Goal: Find specific page/section: Find specific page/section

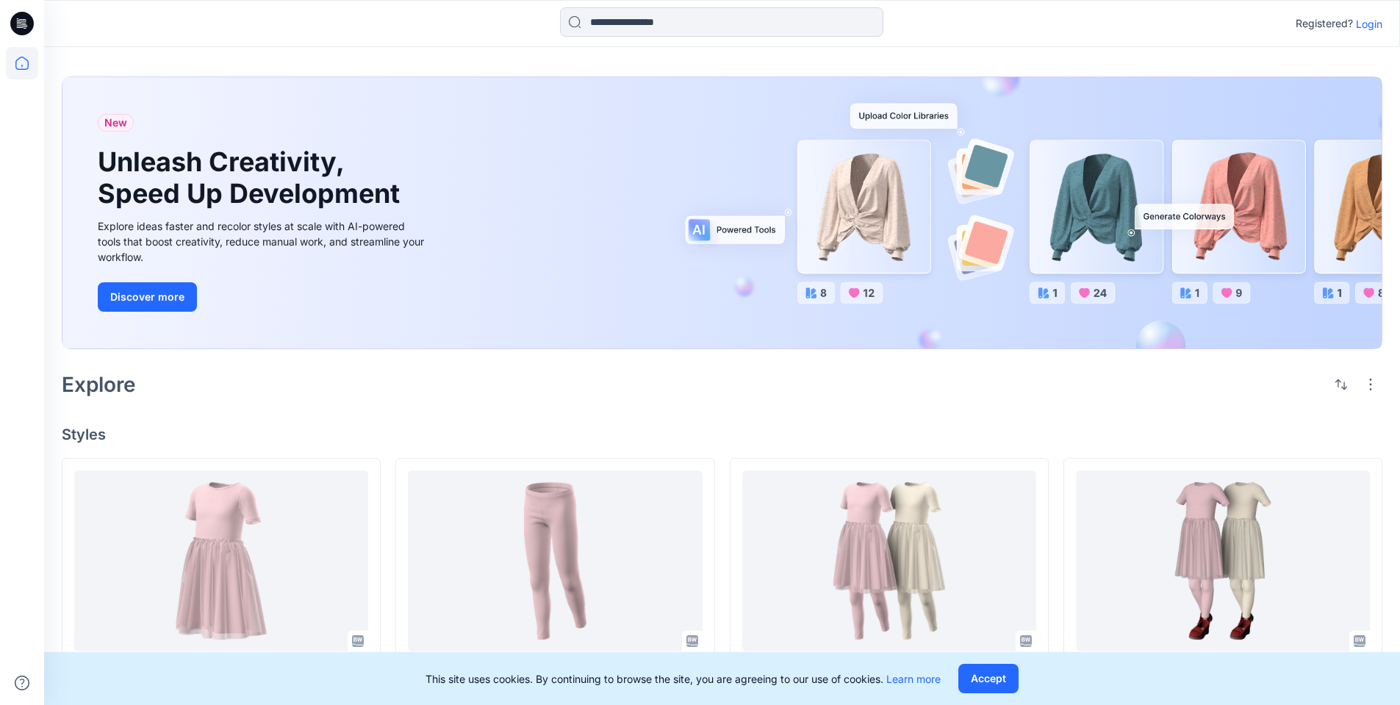
click at [1374, 21] on p "Login" at bounding box center [1369, 23] width 26 height 15
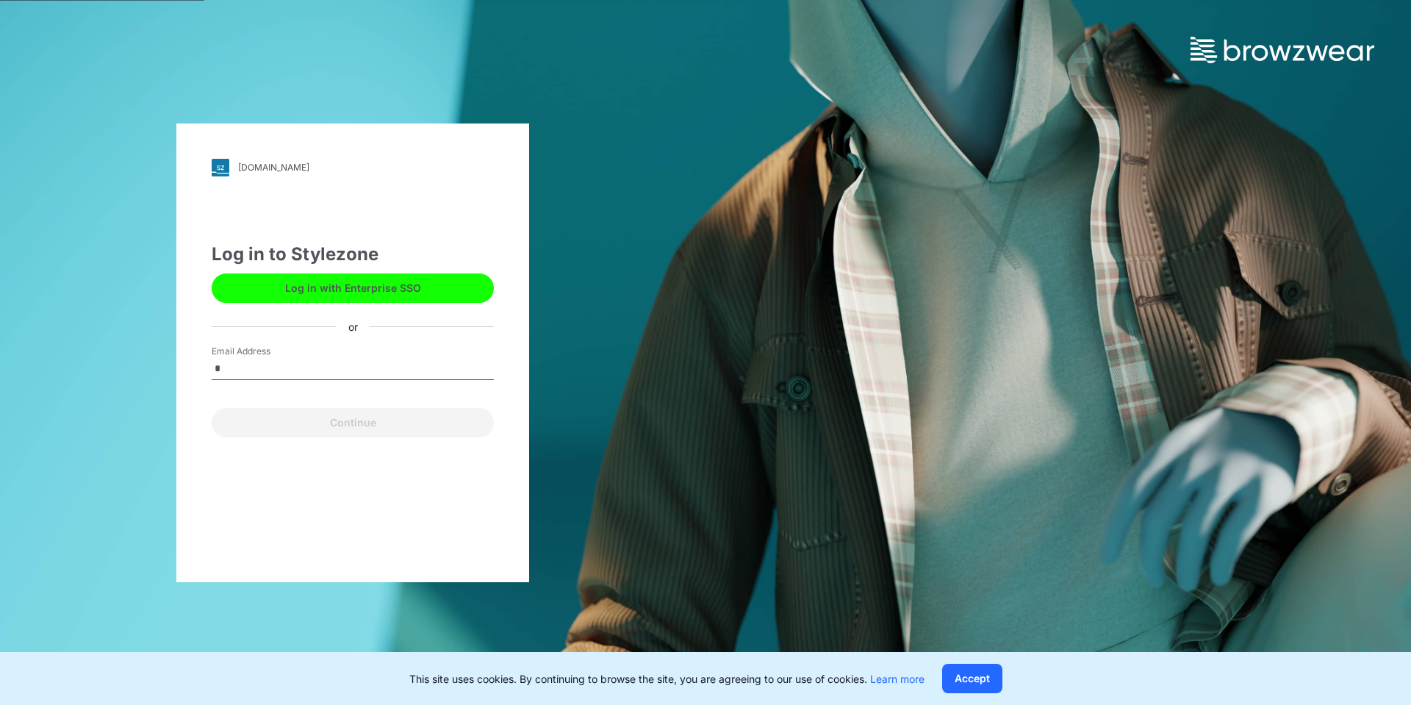
type input "**********"
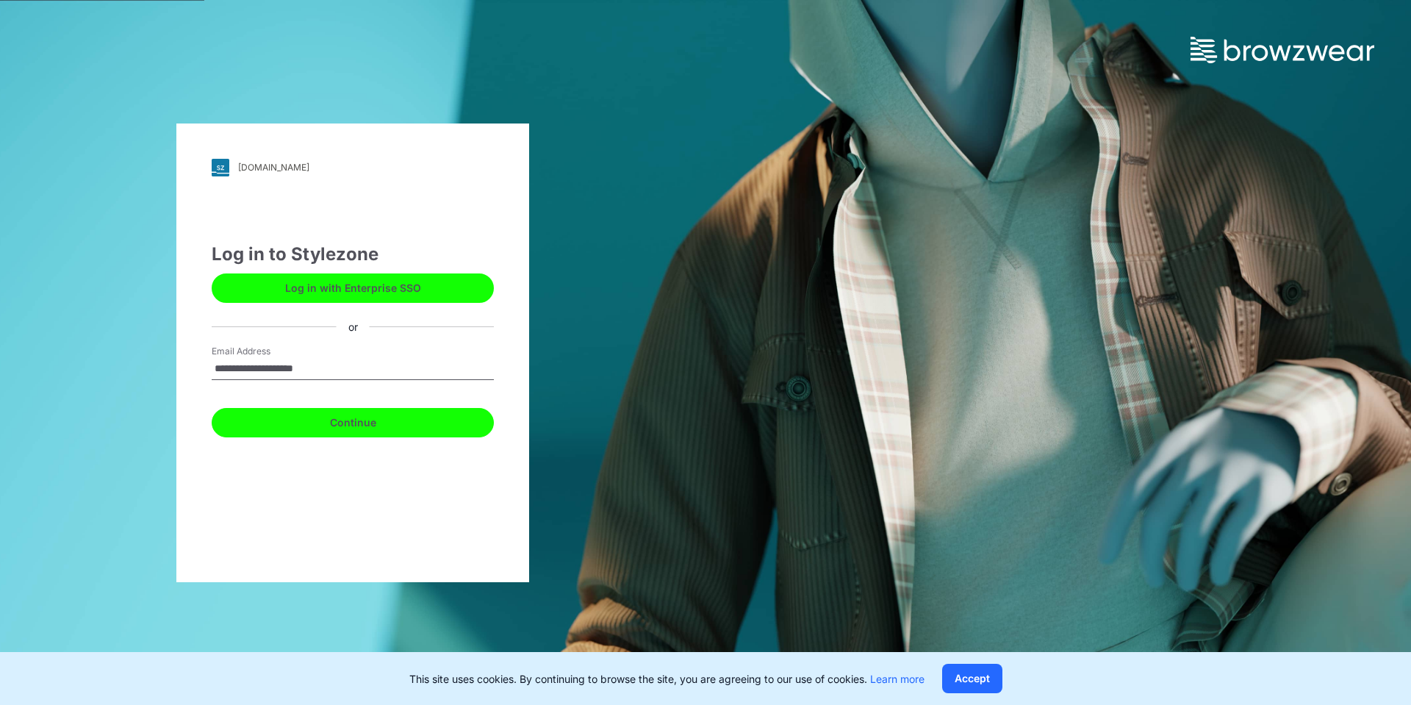
click at [323, 421] on button "Continue" at bounding box center [353, 422] width 282 height 29
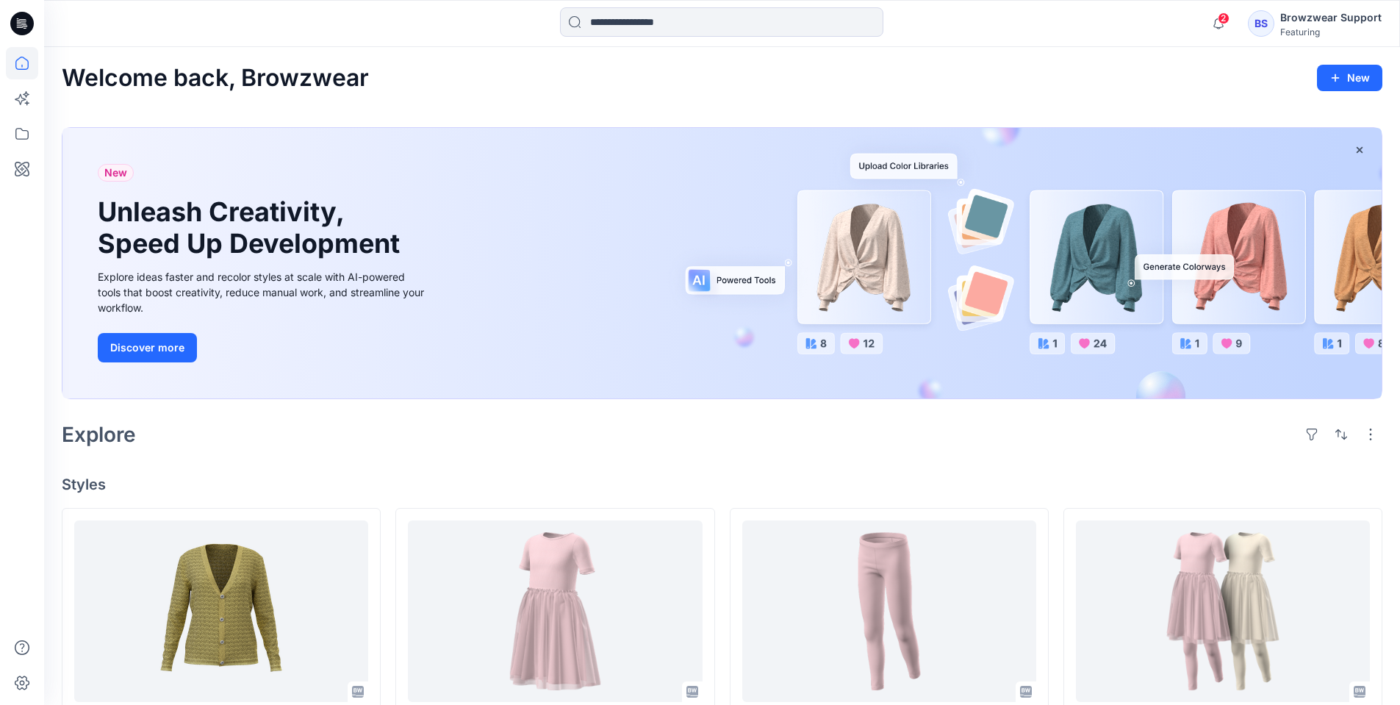
click at [1268, 22] on div "BS" at bounding box center [1261, 23] width 26 height 26
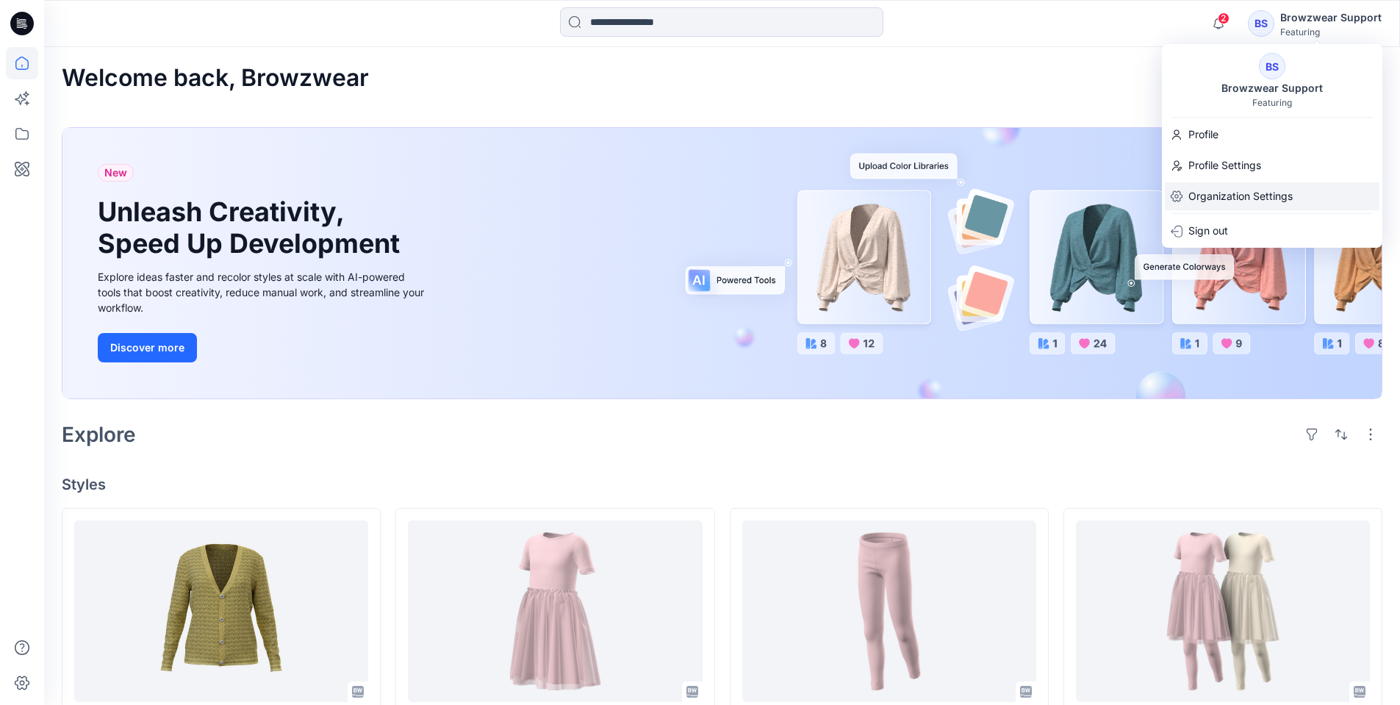
click at [1223, 200] on p "Organization Settings" at bounding box center [1240, 196] width 104 height 28
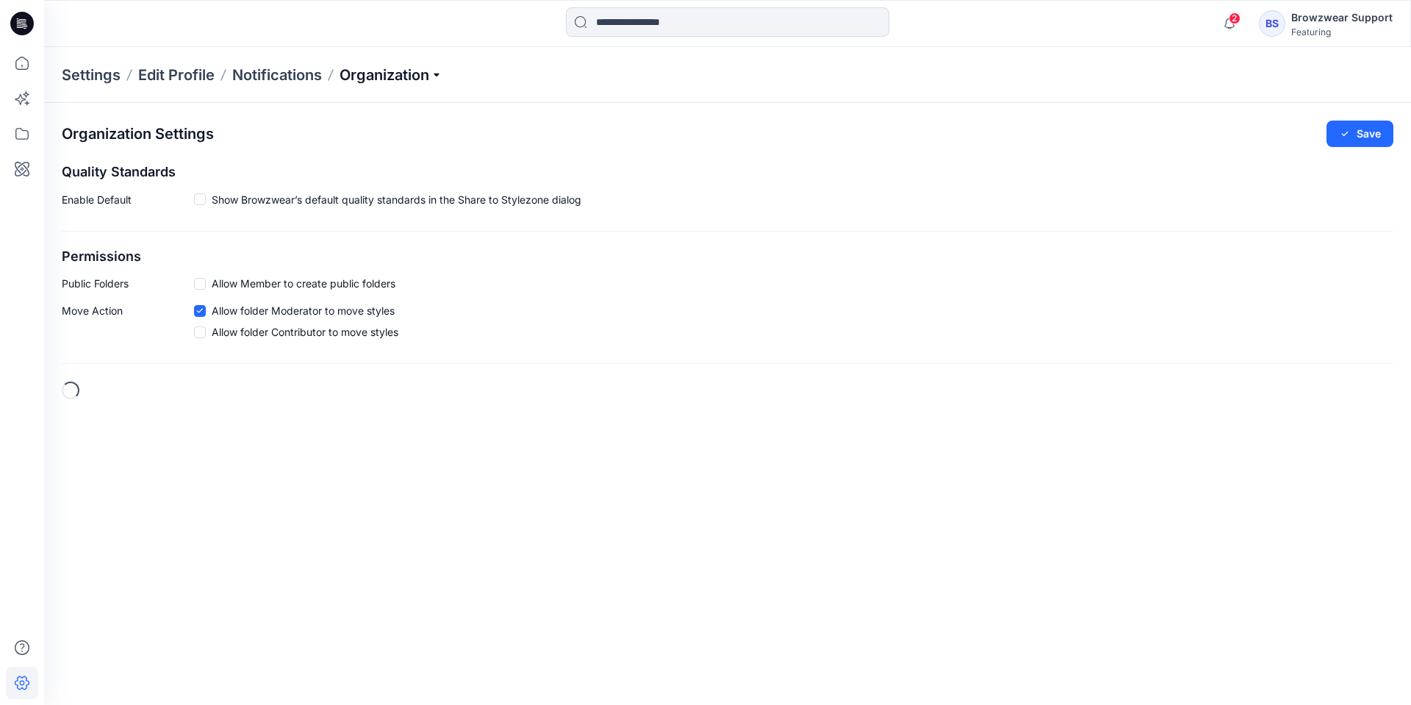
click at [431, 65] on p "Organization" at bounding box center [391, 75] width 103 height 21
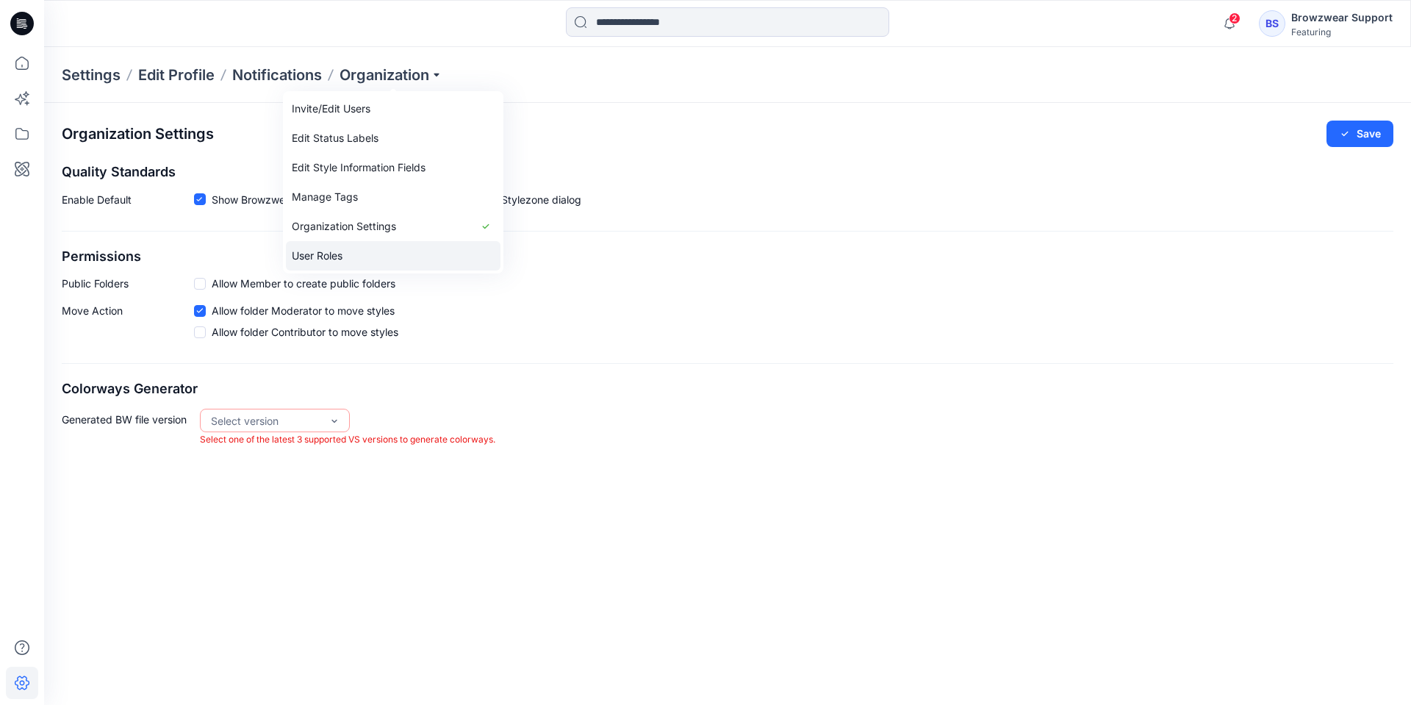
click at [373, 248] on link "User Roles" at bounding box center [393, 255] width 215 height 29
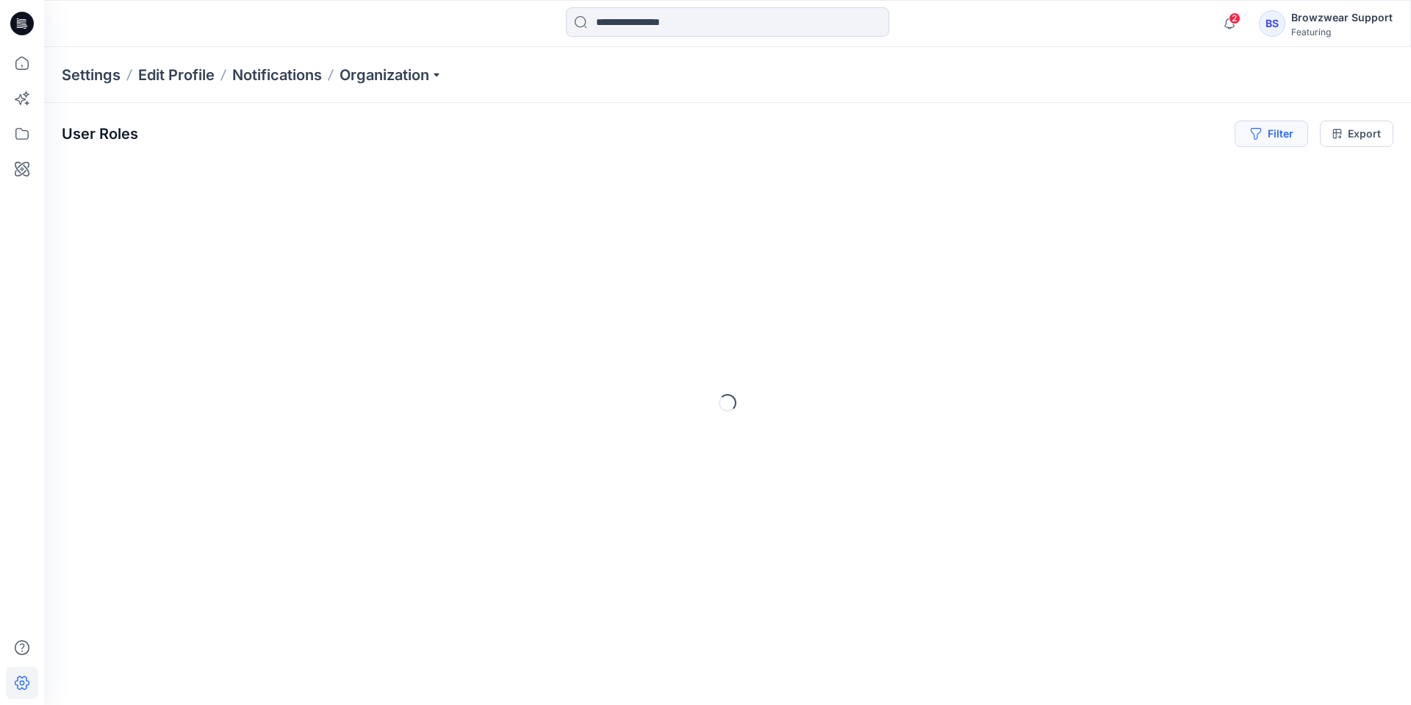
click at [1274, 137] on button "Filter" at bounding box center [1271, 134] width 73 height 26
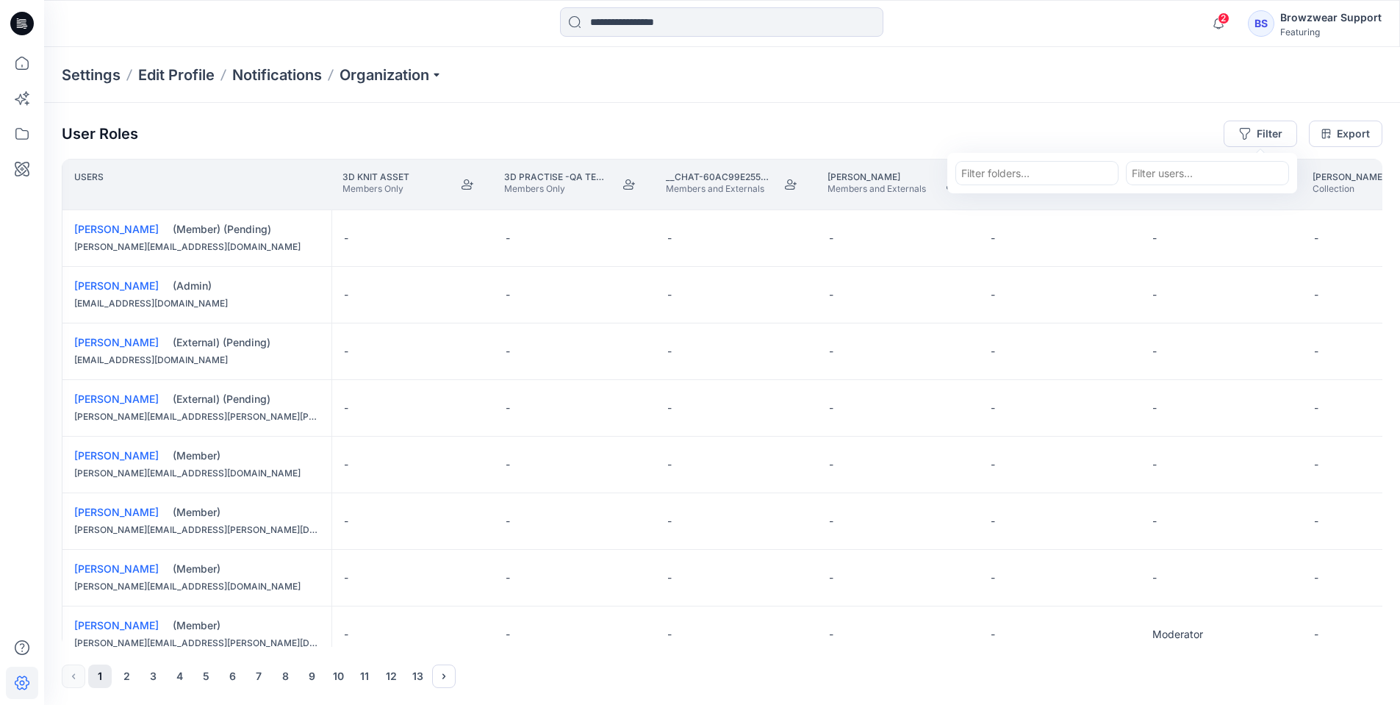
click at [1191, 174] on div at bounding box center [1207, 173] width 151 height 18
type input "*"
click at [1027, 171] on div at bounding box center [1036, 173] width 151 height 18
type input "*****"
click at [1020, 233] on p "Fitex 菲达斯" at bounding box center [997, 236] width 57 height 15
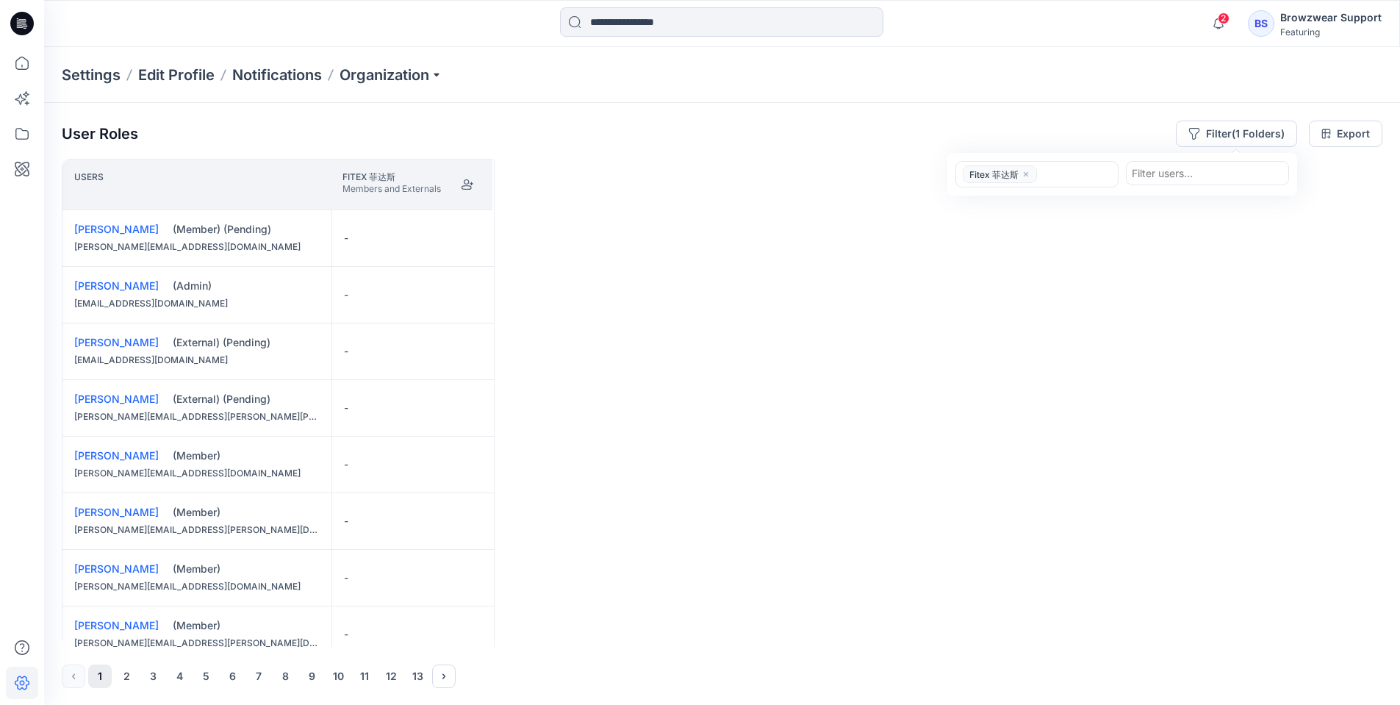
click at [807, 142] on div "User Roles Filter (1 Folders) option Fitex 菲达斯, selected. Fitex 菲达斯 Filter user…" at bounding box center [722, 134] width 1321 height 26
click at [1260, 129] on button "Filter (1 Folders)" at bounding box center [1236, 134] width 121 height 26
click at [1247, 173] on div at bounding box center [1207, 173] width 151 height 18
type input "*********"
click at [1207, 210] on p "Browzwear Support" at bounding box center [1208, 210] width 96 height 19
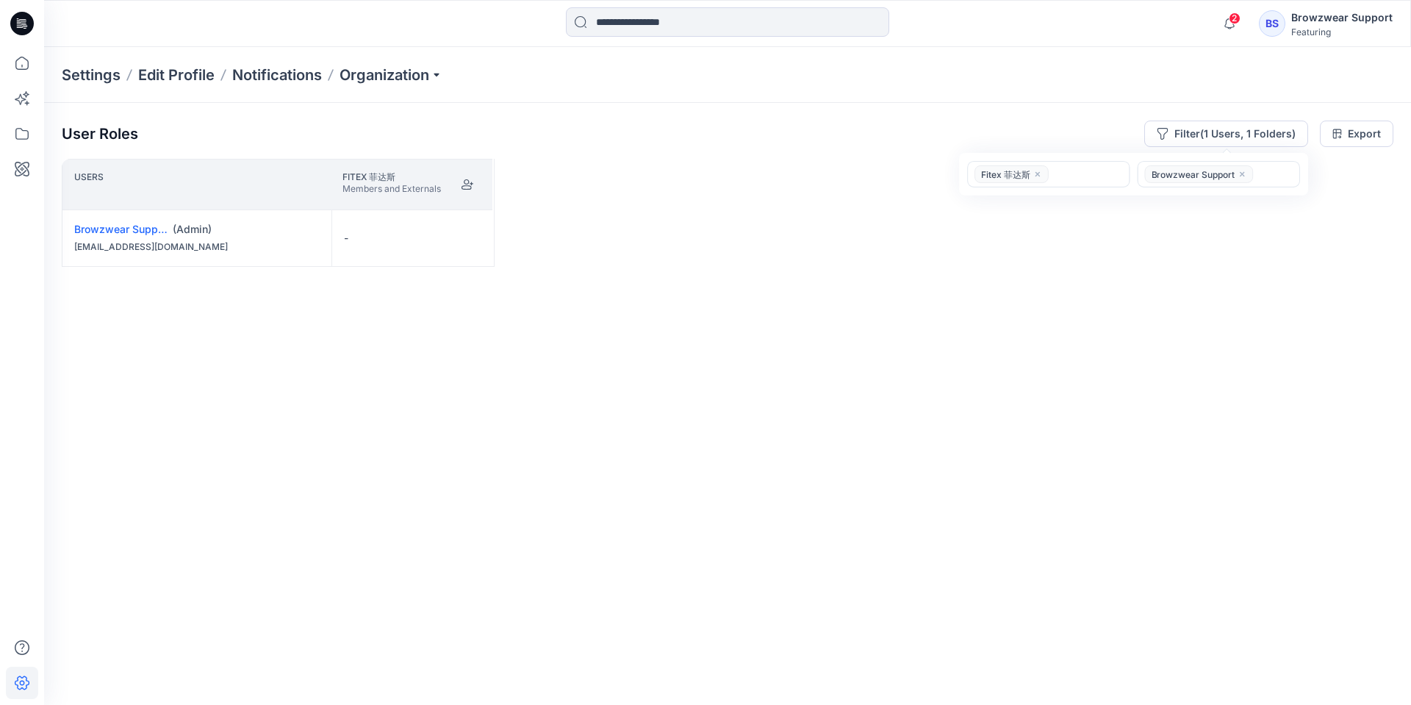
click at [619, 327] on div "Users Fitex 菲达斯 Members and Externals Browzwear Support (Admin) [EMAIL_ADDRESS]…" at bounding box center [728, 403] width 1332 height 488
click at [473, 236] on button "Edit Role" at bounding box center [469, 238] width 26 height 26
click at [428, 345] on button "Moderator" at bounding box center [399, 353] width 159 height 26
click at [477, 240] on button "Edit Role" at bounding box center [469, 238] width 26 height 26
click at [425, 273] on button "None" at bounding box center [399, 273] width 159 height 26
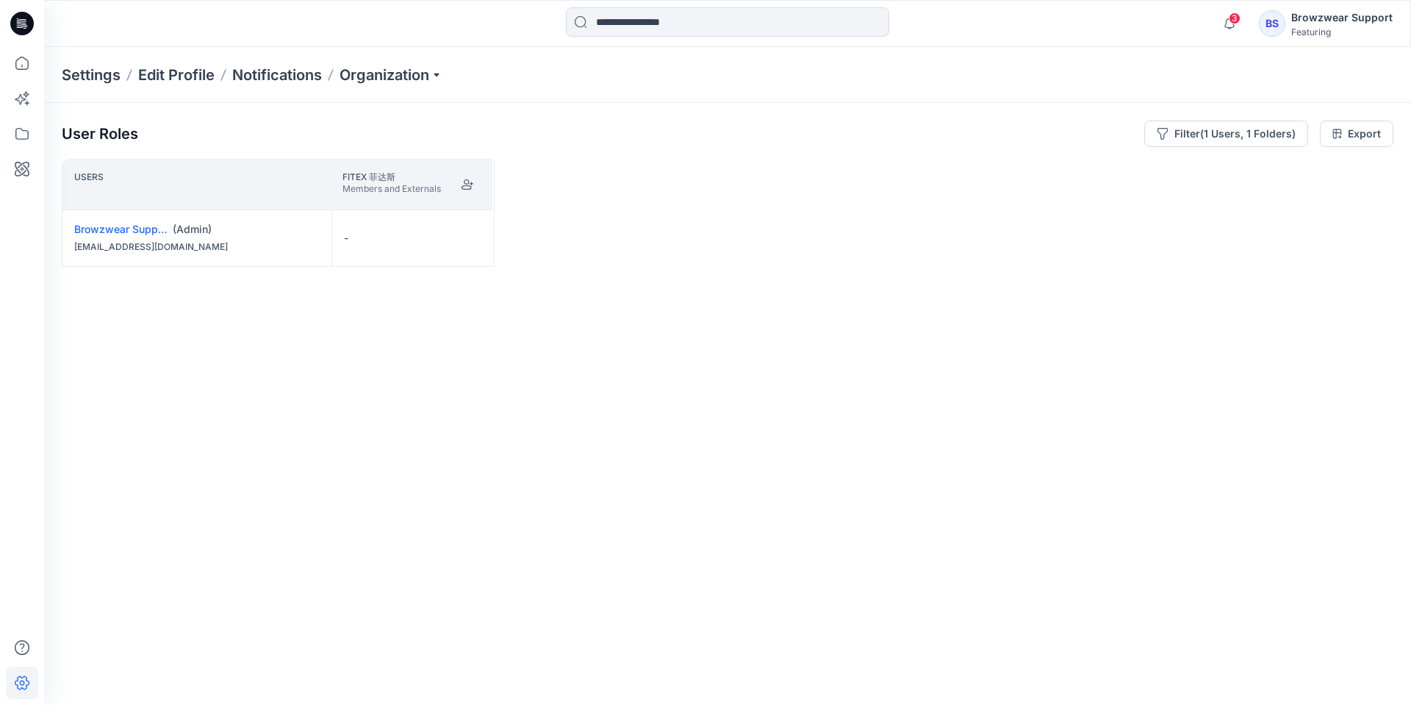
click at [635, 306] on div "Users Fitex 菲达斯 Members and Externals Browzwear Support (Admin) [EMAIL_ADDRESS]…" at bounding box center [728, 403] width 1332 height 488
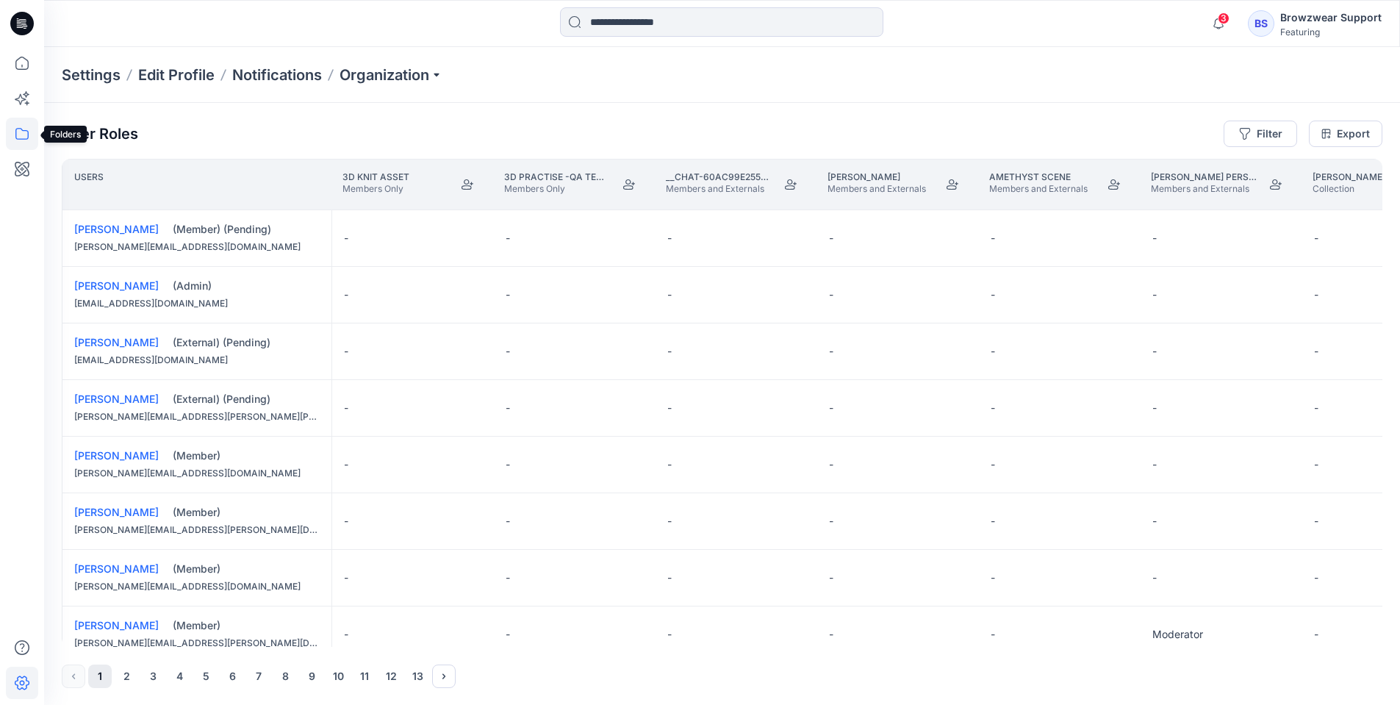
click at [22, 130] on icon at bounding box center [21, 134] width 13 height 12
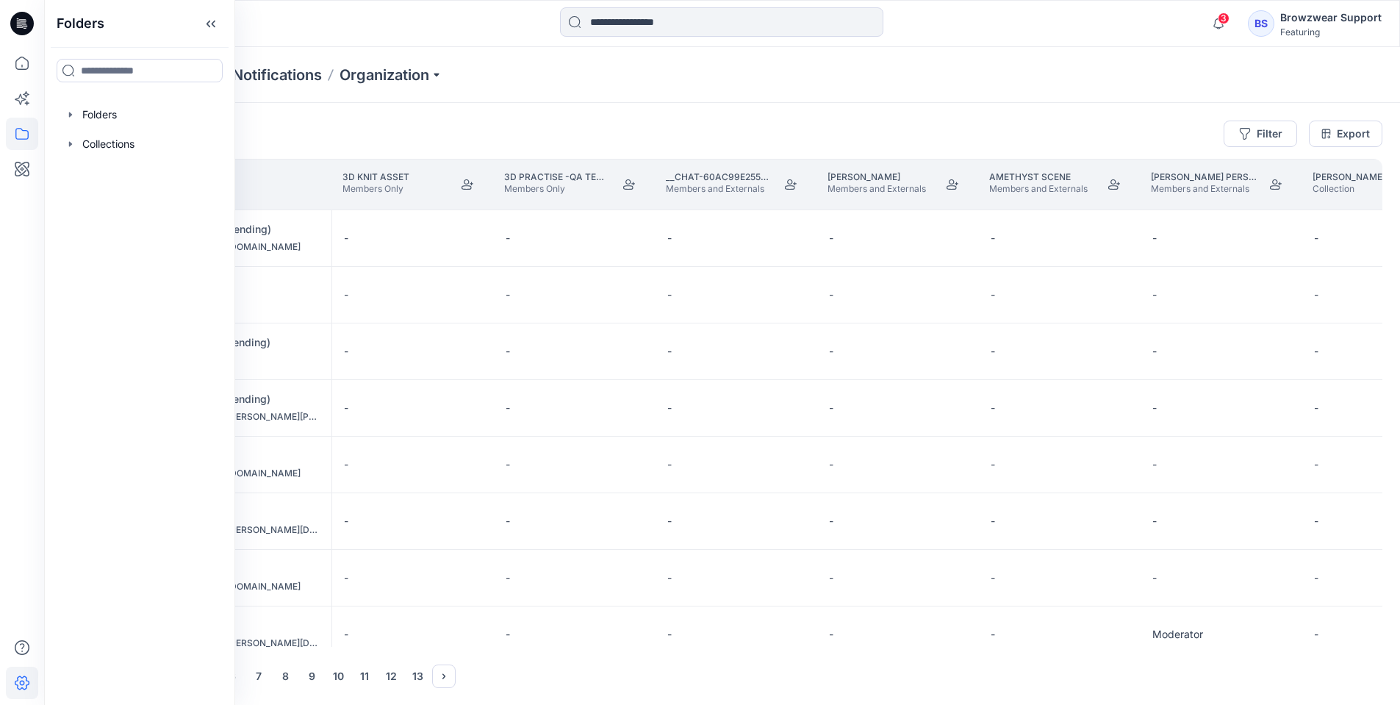
click at [335, 33] on div at bounding box center [213, 23] width 339 height 32
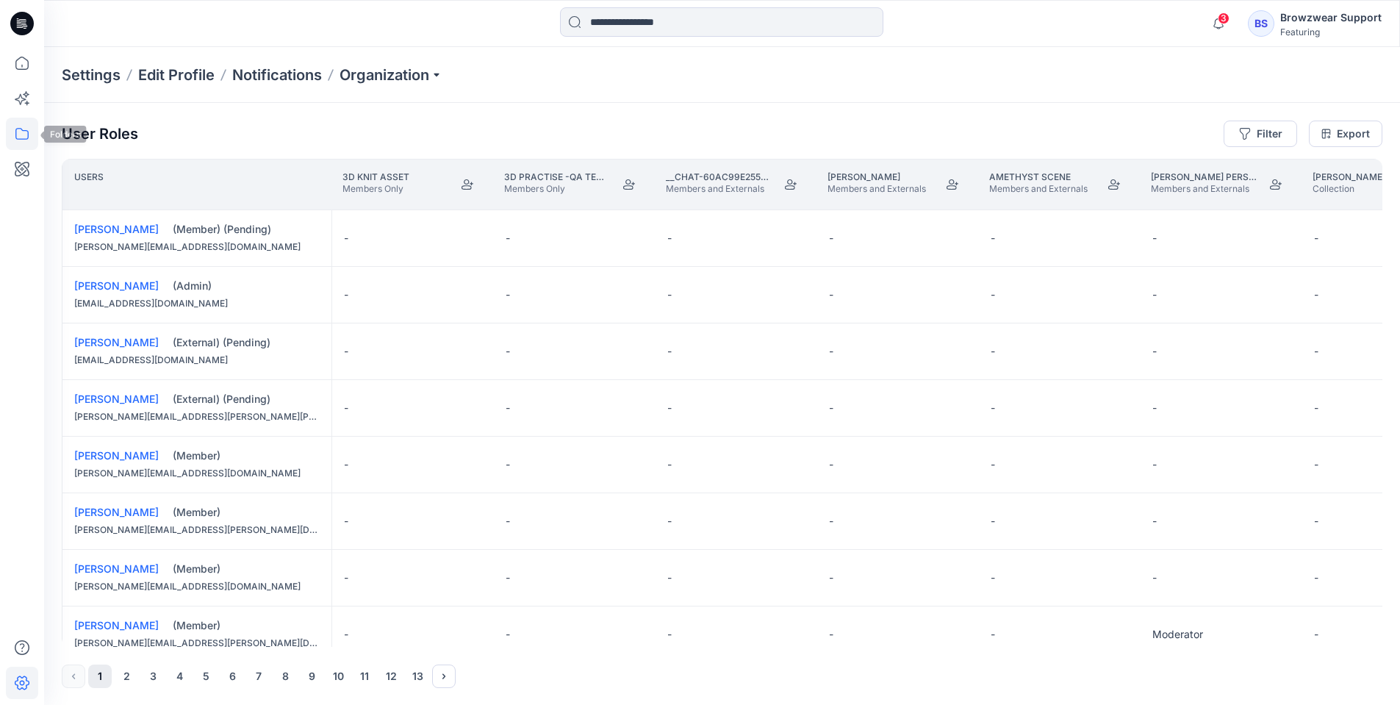
click at [28, 137] on icon at bounding box center [21, 134] width 13 height 12
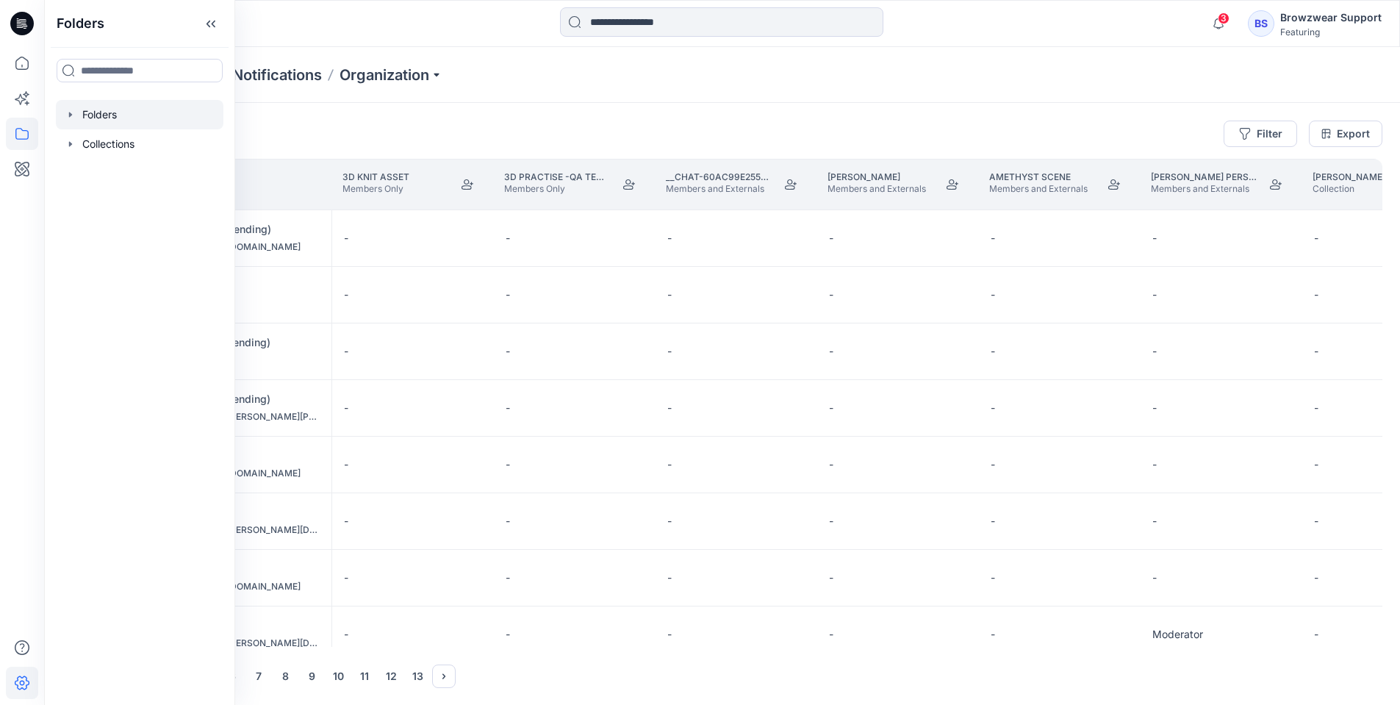
click at [113, 116] on div at bounding box center [140, 114] width 168 height 29
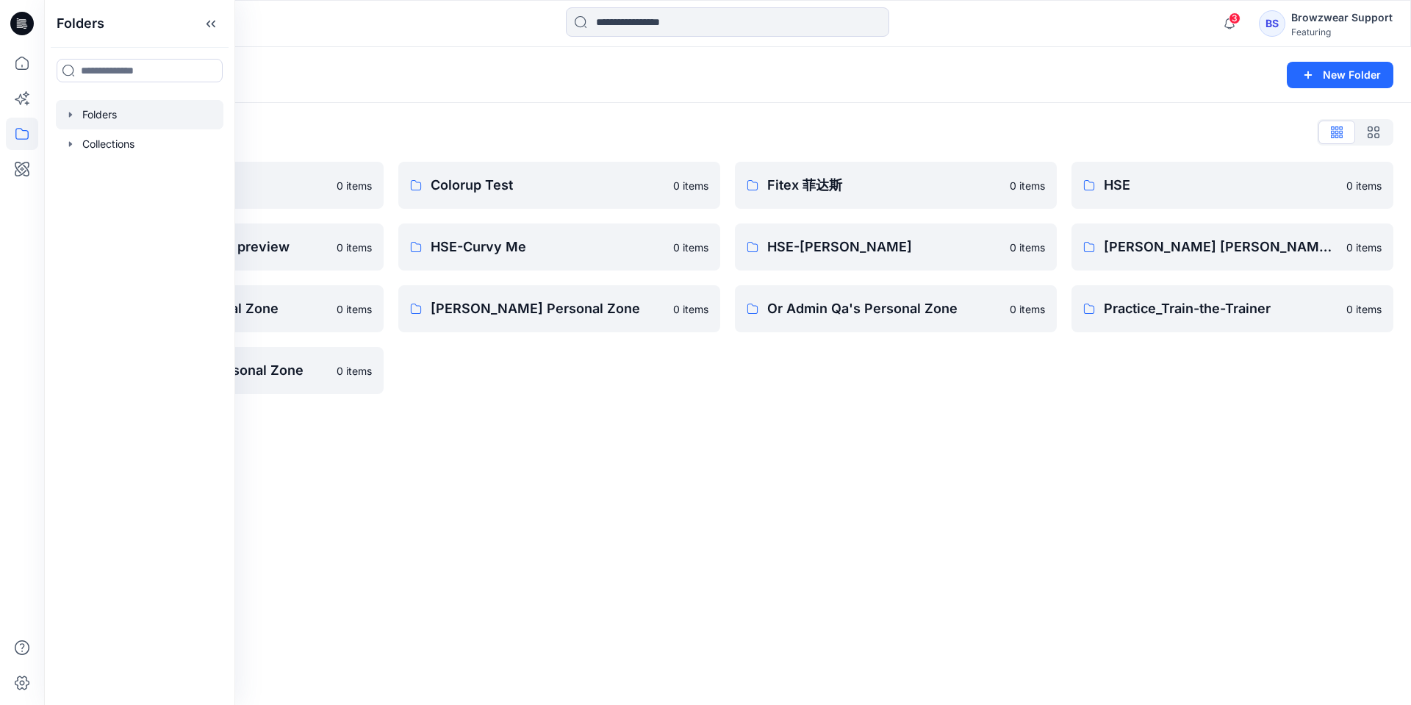
click at [498, 443] on div "Folders New Folder Folders List BZW UP_Testing 0 items HSE items for internal p…" at bounding box center [727, 376] width 1367 height 658
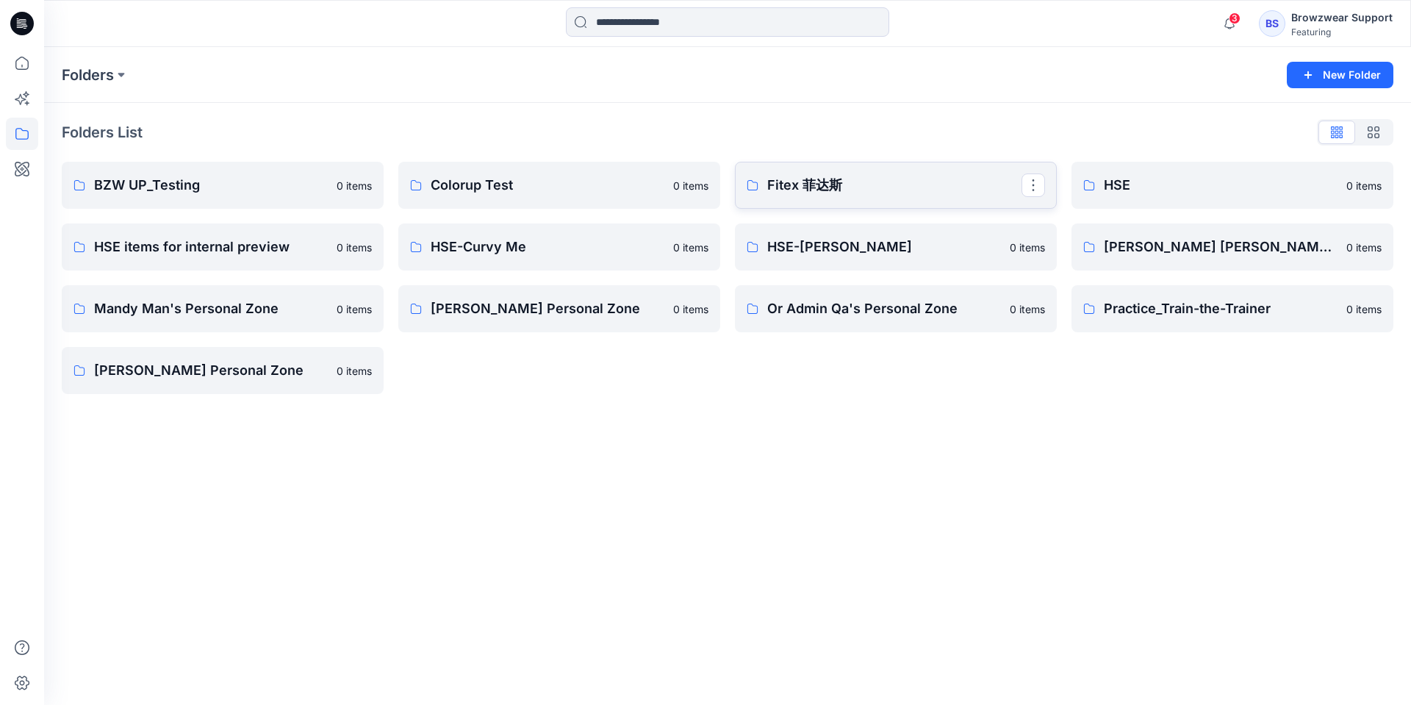
click at [811, 191] on p "Fitex 菲达斯" at bounding box center [894, 185] width 254 height 21
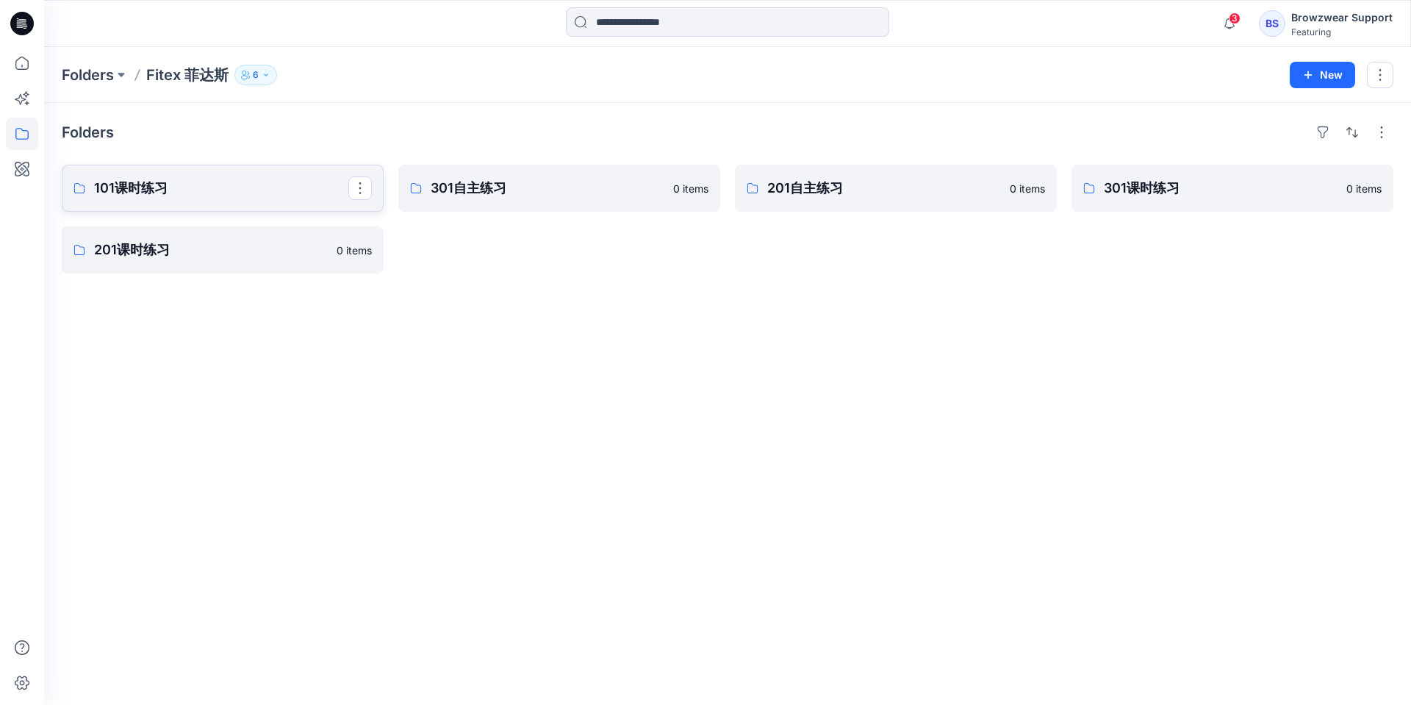
click at [224, 187] on p "101课时练习" at bounding box center [221, 188] width 254 height 21
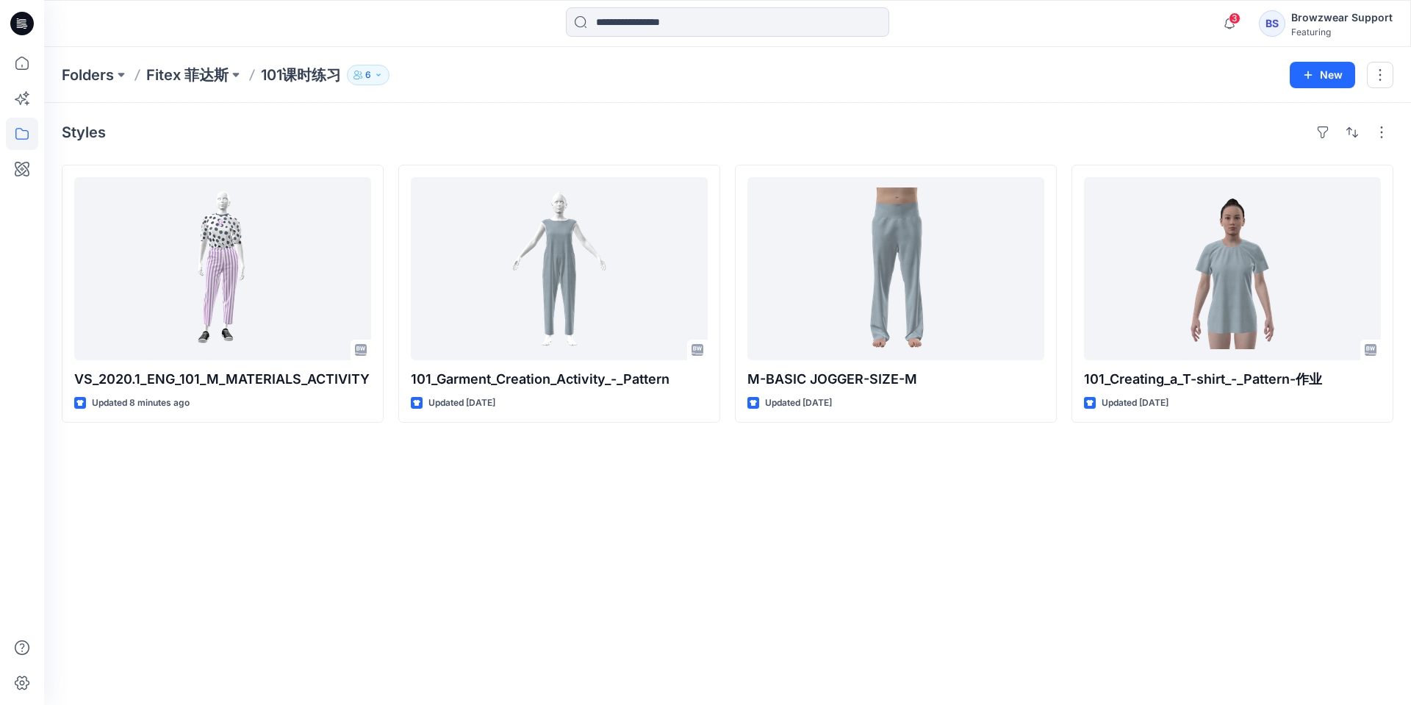
click at [380, 75] on icon "button" at bounding box center [378, 74] width 4 height 2
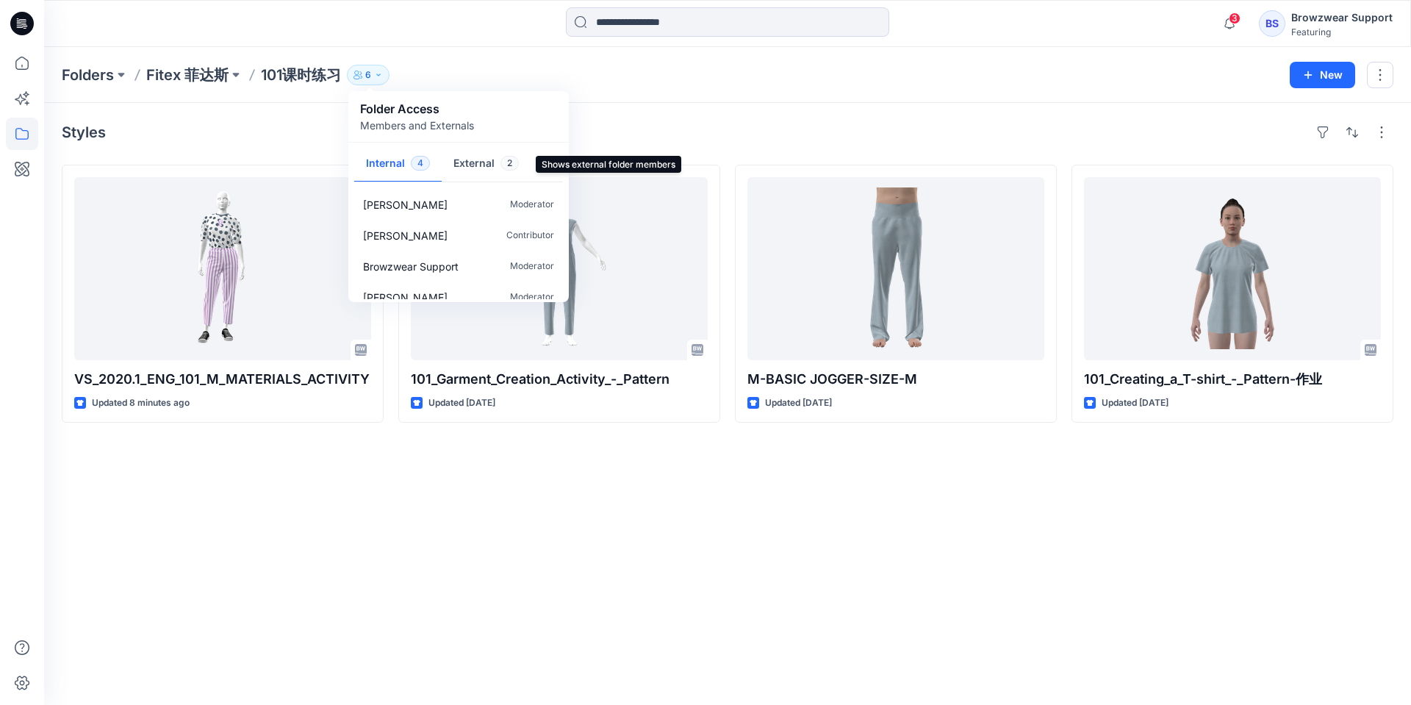
click at [479, 159] on button "External 2" at bounding box center [486, 164] width 89 height 37
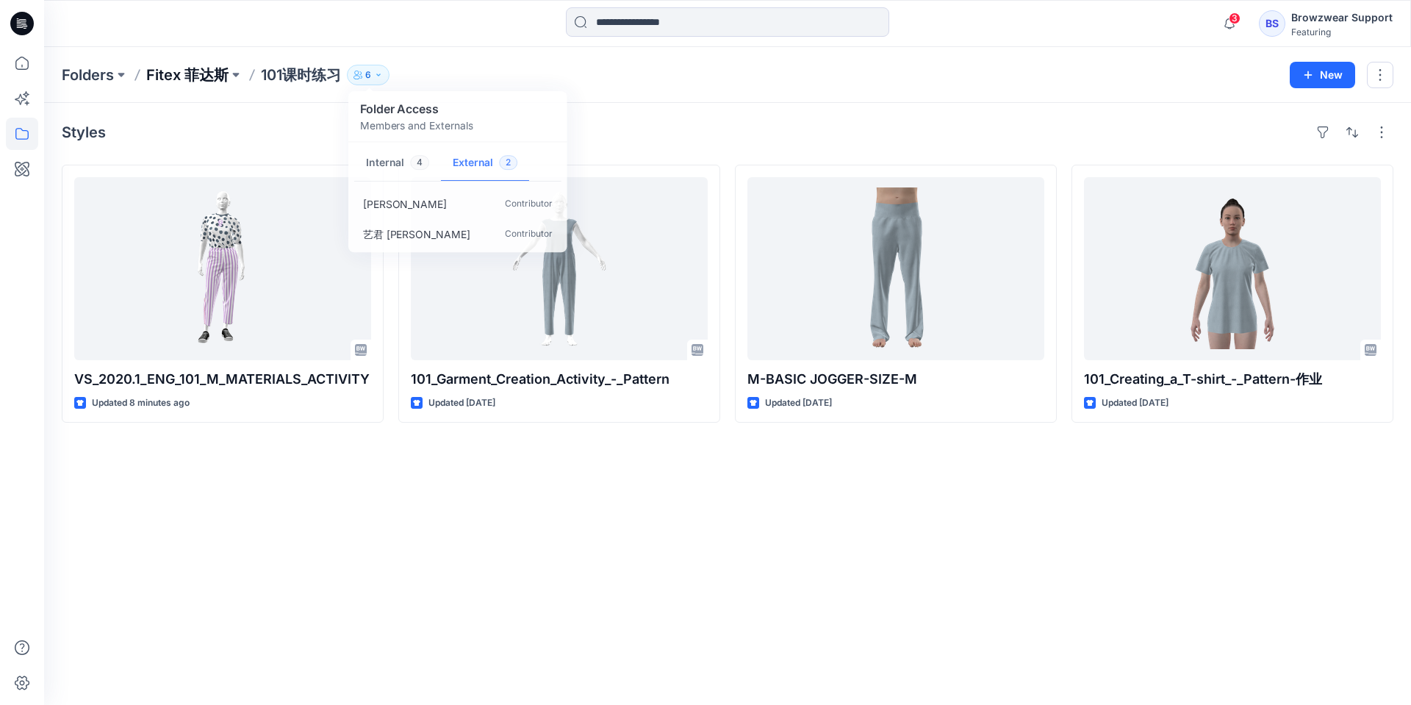
click at [211, 70] on p "Fitex 菲达斯" at bounding box center [187, 75] width 82 height 21
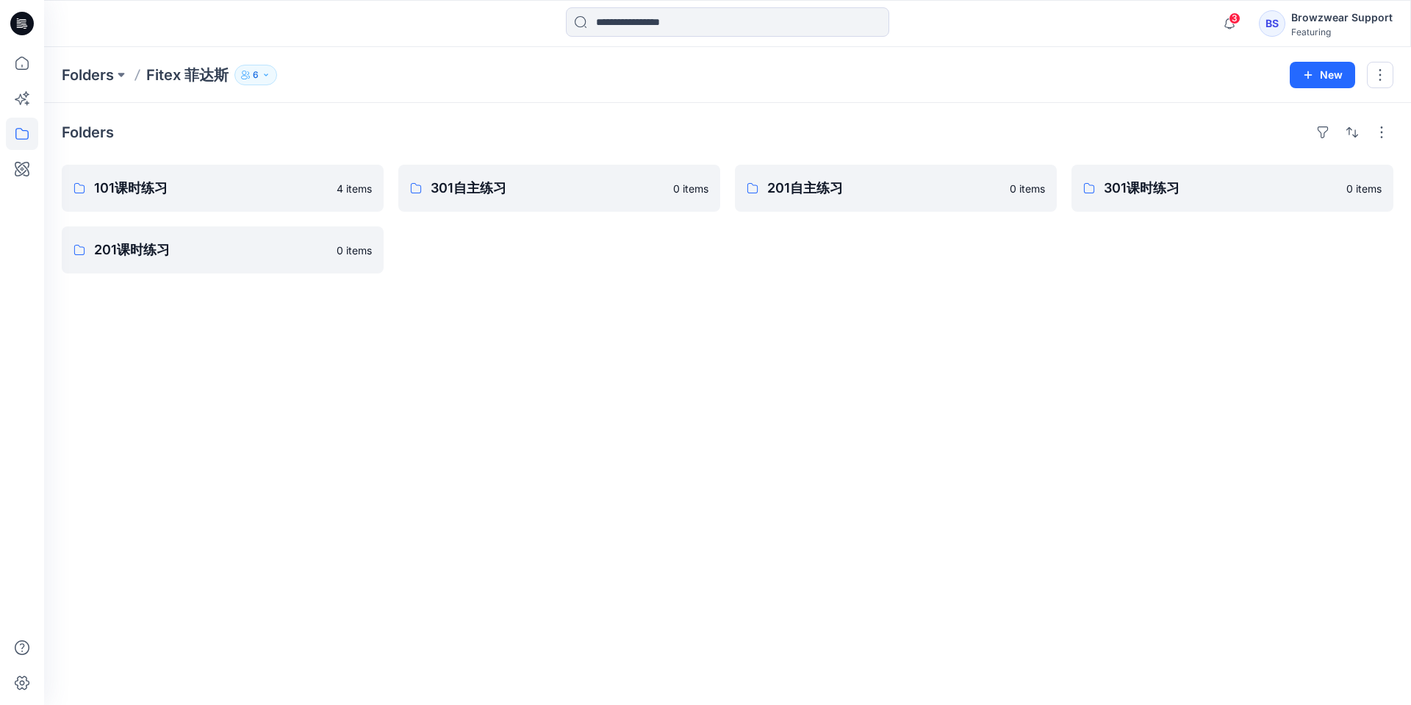
click at [265, 81] on button "6" at bounding box center [255, 75] width 43 height 21
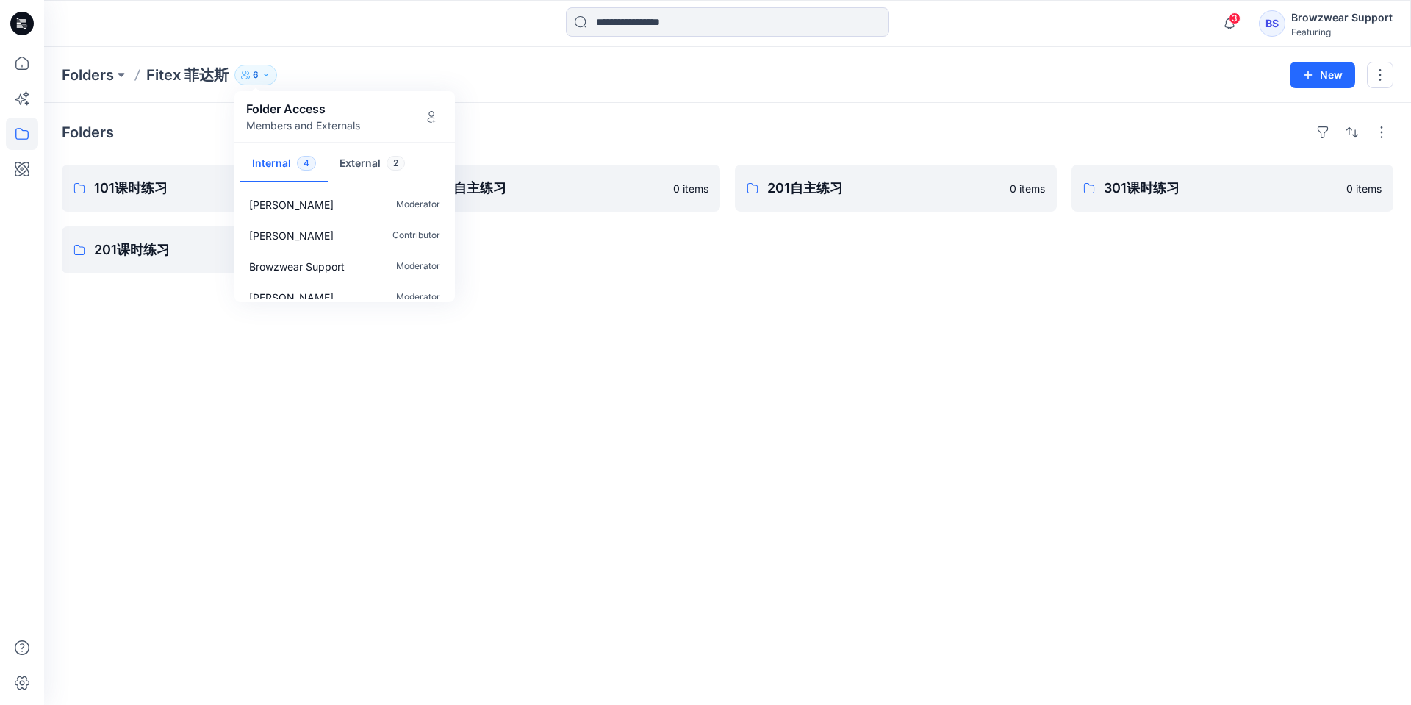
click at [542, 315] on div "Folders 101课时练习 4 items 201课时练习 0 items 301自主练习 0 items 201自主练习 0 items 301课时练习…" at bounding box center [727, 404] width 1367 height 602
